Goal: Information Seeking & Learning: Learn about a topic

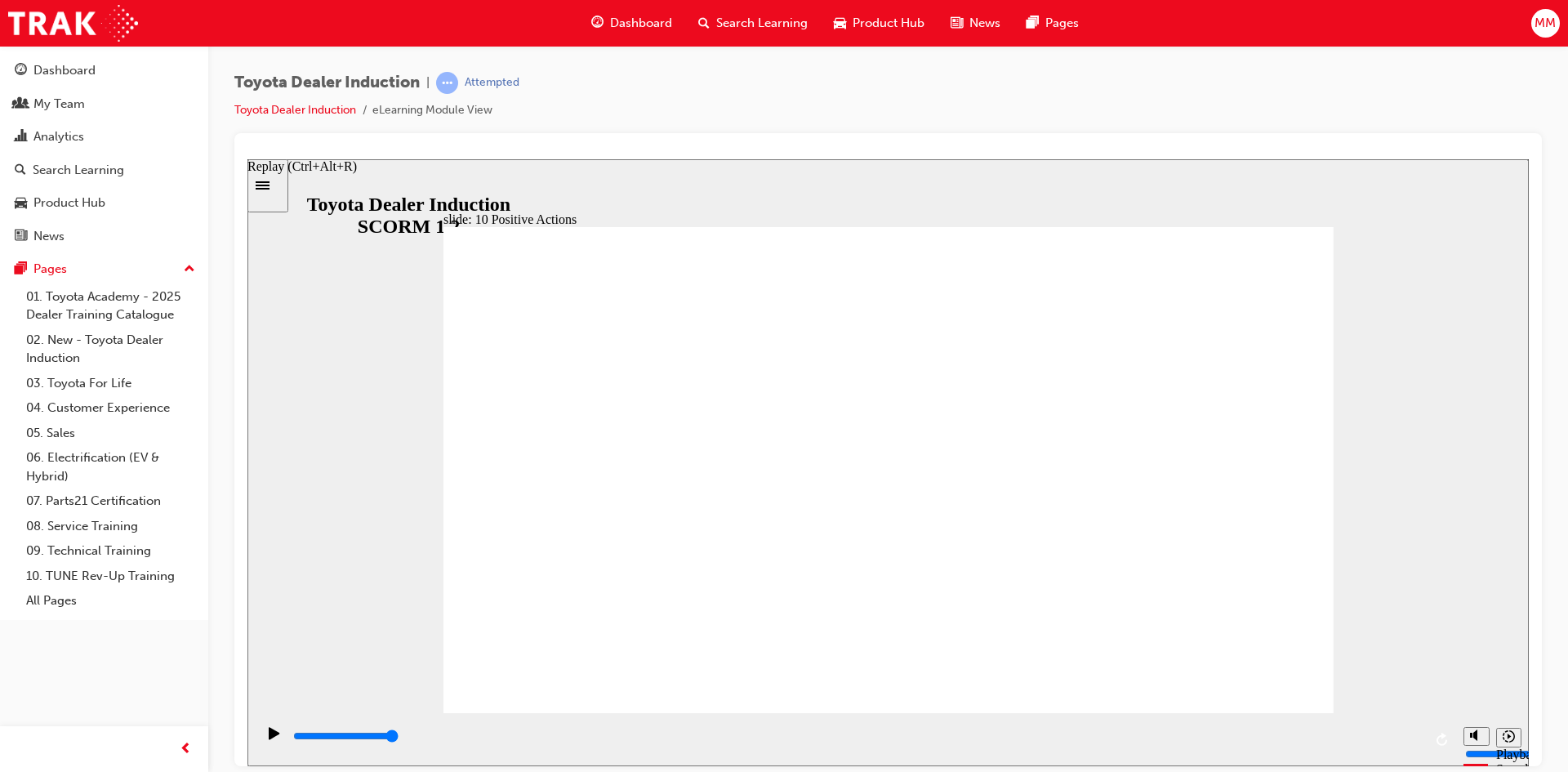
click at [1437, 739] on icon "Replay (Ctrl+Alt+R)" at bounding box center [1443, 738] width 13 height 13
click at [261, 731] on div "Play (Ctrl+Alt+P)" at bounding box center [274, 740] width 28 height 28
type input "19900"
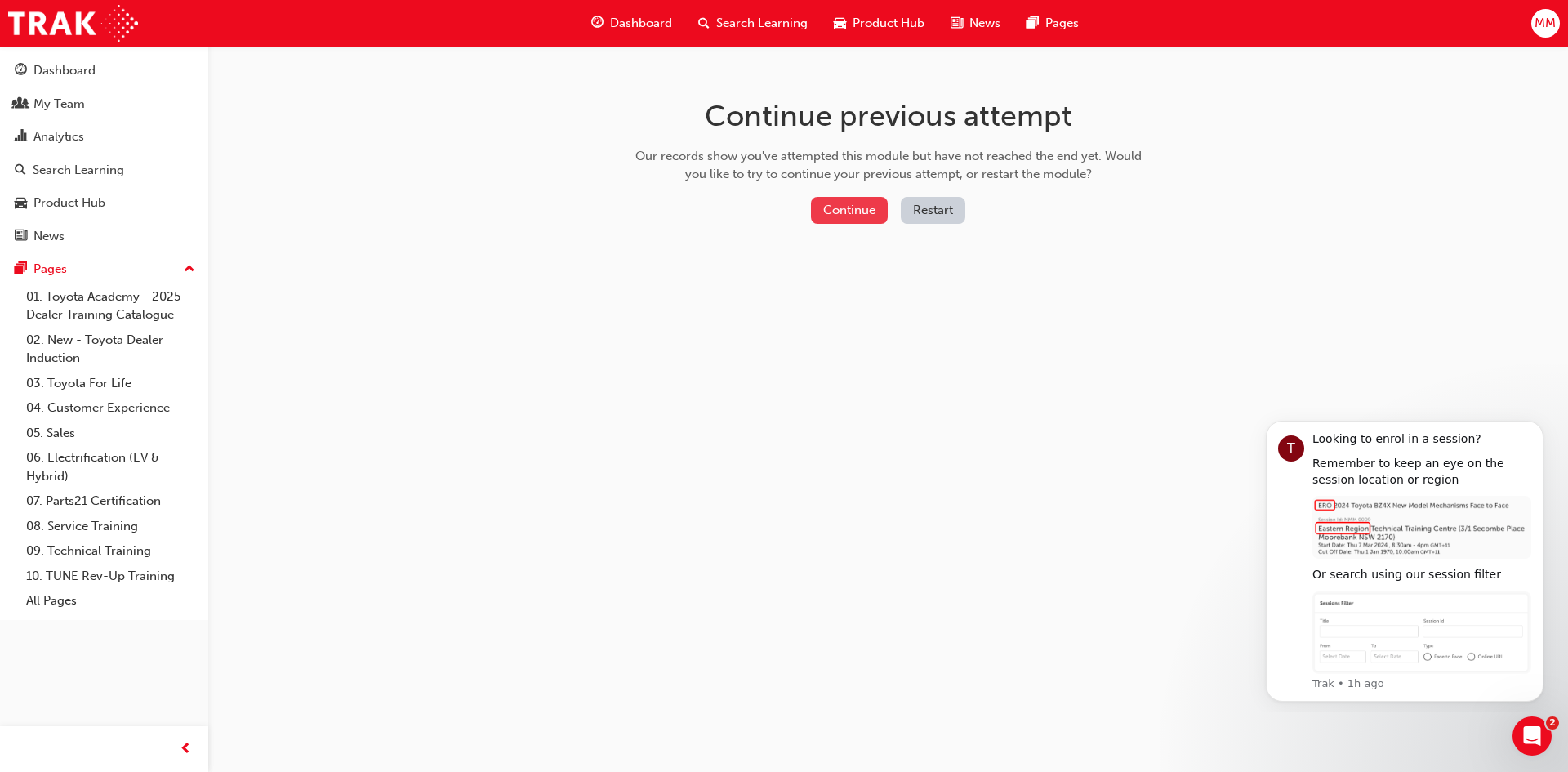
click at [854, 210] on button "Continue" at bounding box center [849, 210] width 77 height 27
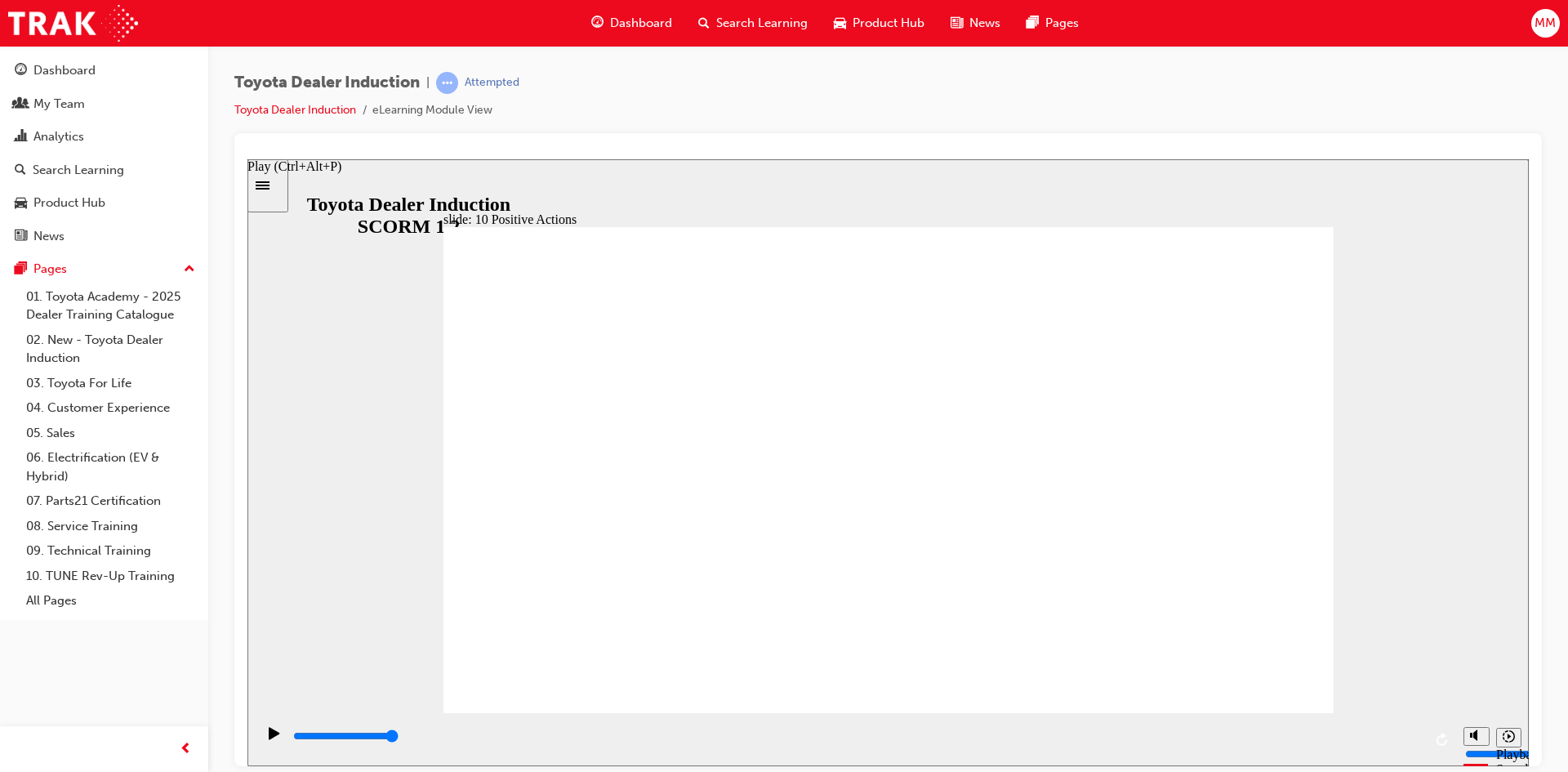
click at [268, 736] on icon "Play (Ctrl+Alt+P)" at bounding box center [273, 732] width 11 height 12
click at [268, 739] on icon "Play (Ctrl+Alt+P)" at bounding box center [273, 732] width 11 height 12
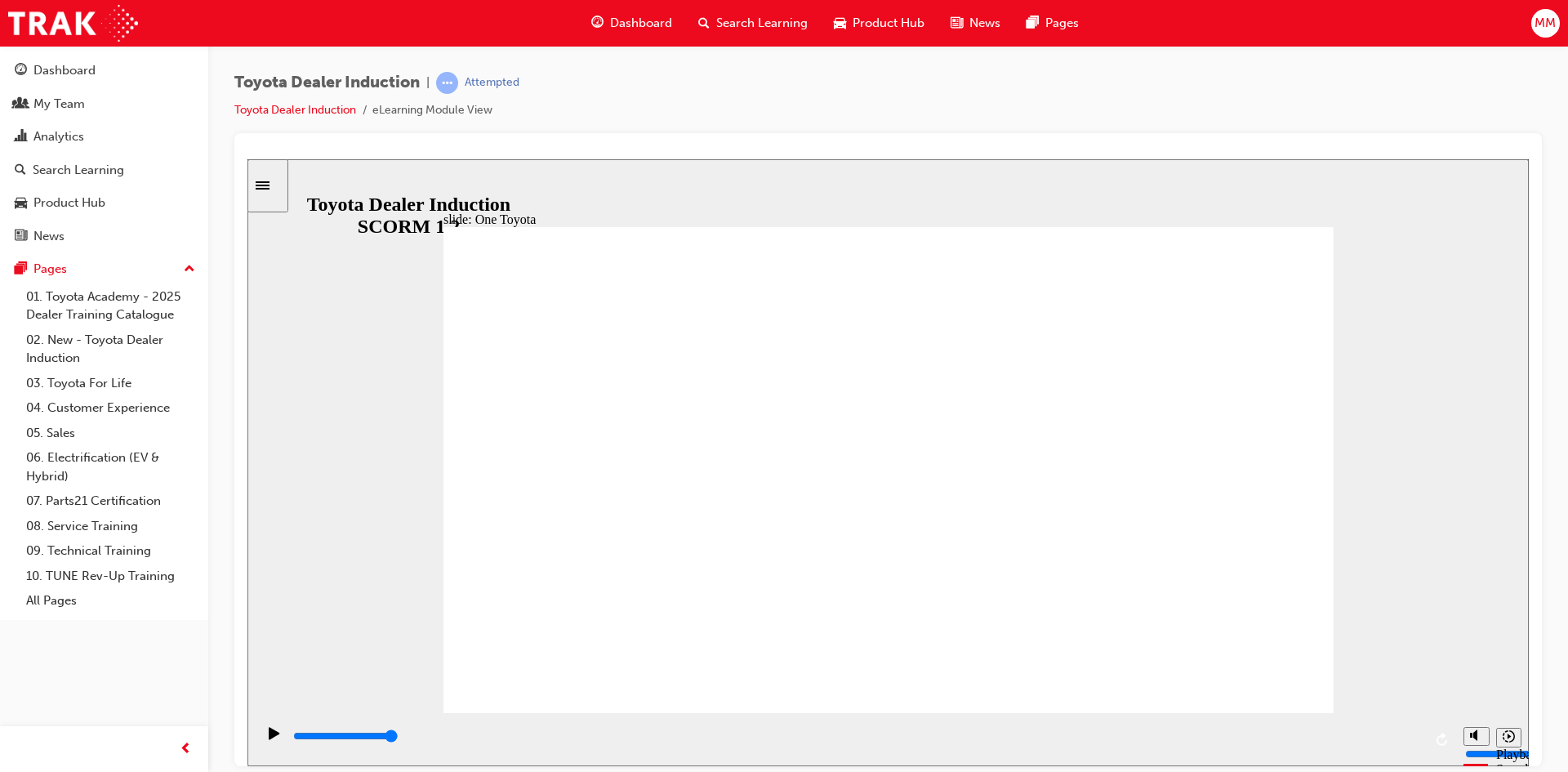
type input "15300"
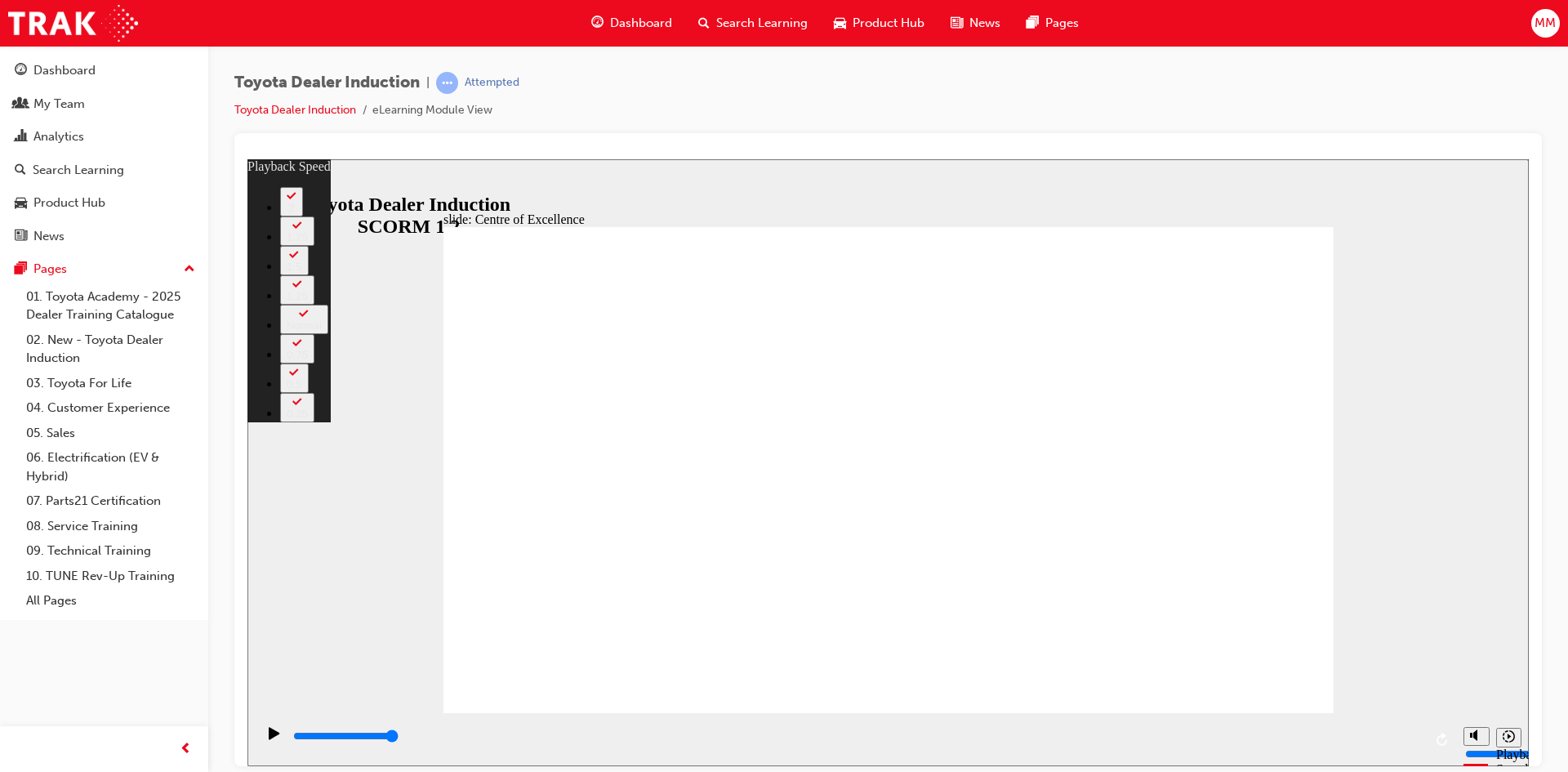
type input "248"
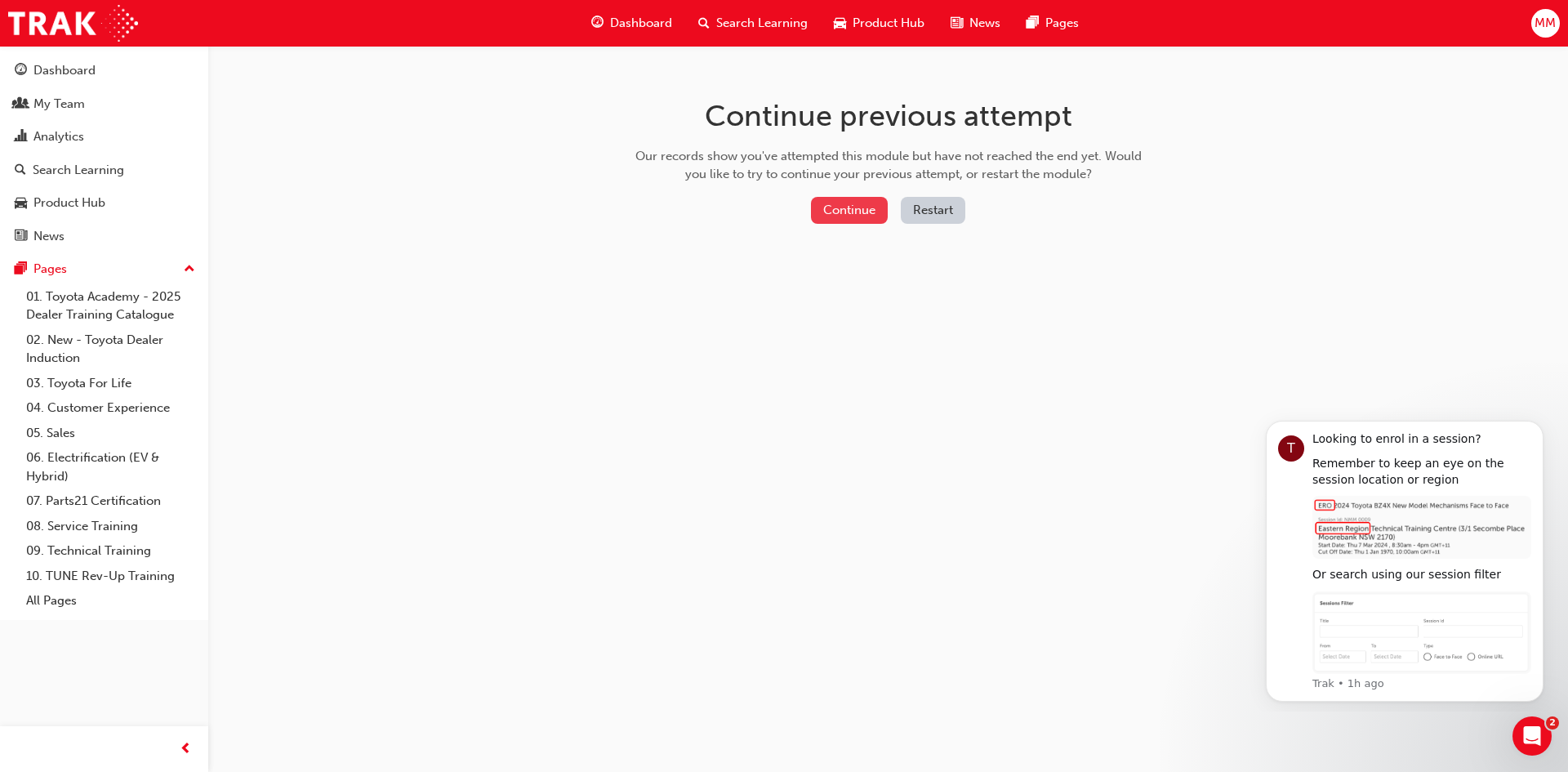
click at [853, 205] on button "Continue" at bounding box center [849, 210] width 77 height 27
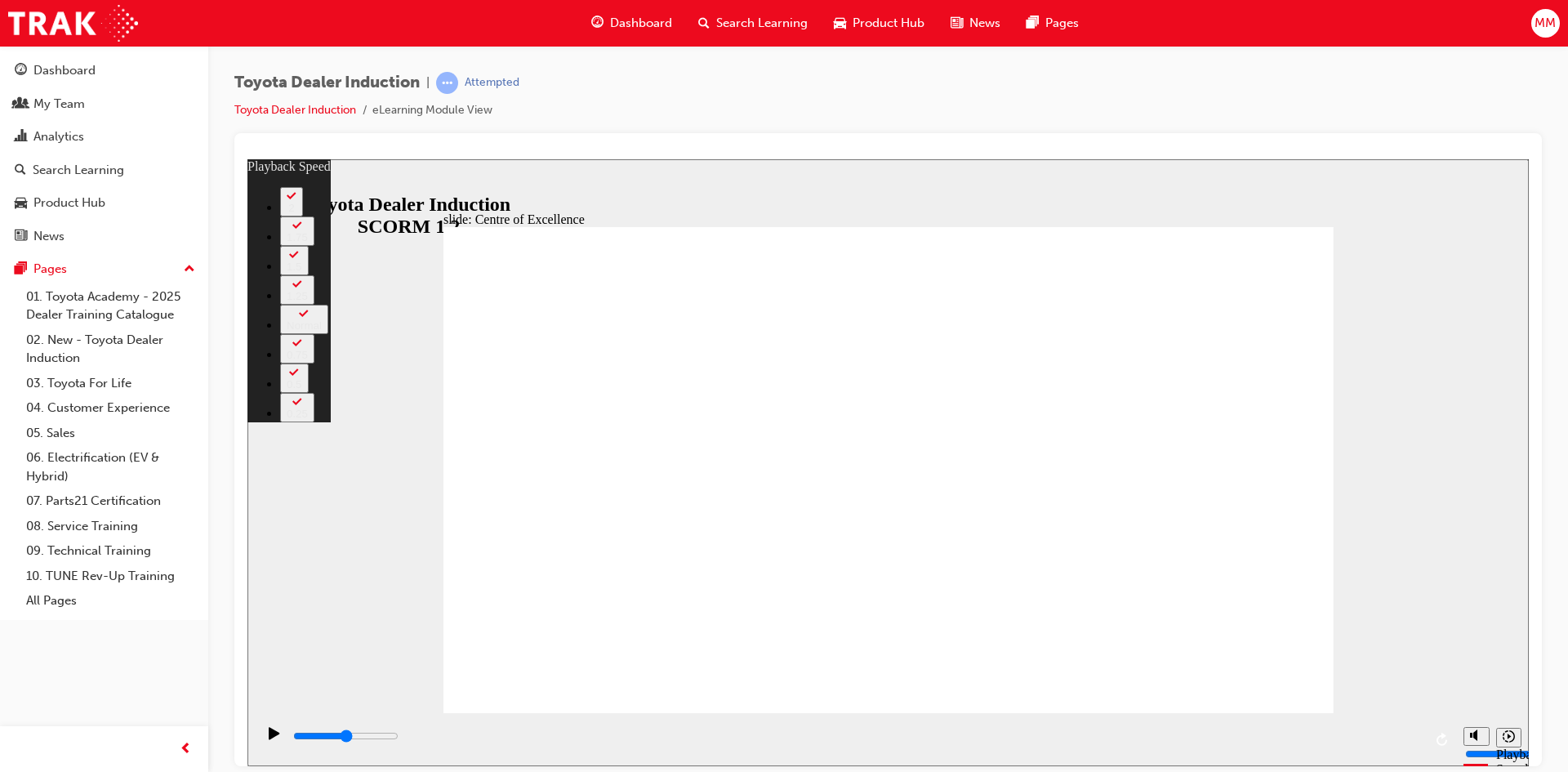
type input "15300"
type input "248"
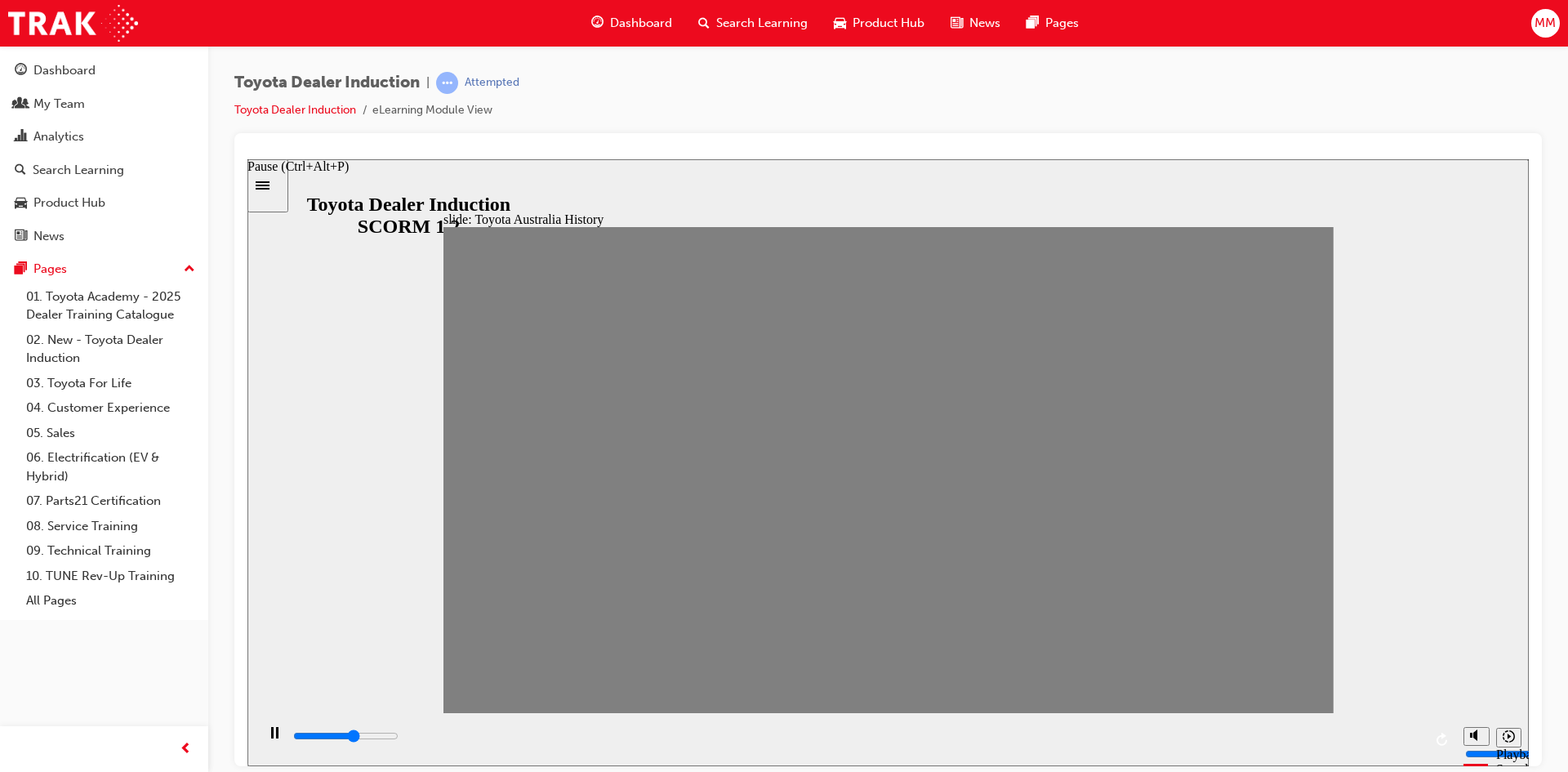
type input "4100"
click at [261, 735] on div "Pause (Ctrl+Alt+P)" at bounding box center [274, 740] width 28 height 28
